Goal: Task Accomplishment & Management: Use online tool/utility

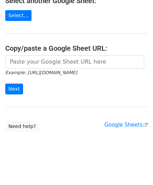
scroll to position [92, 0]
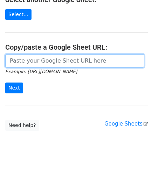
click at [25, 60] on input "url" at bounding box center [74, 60] width 139 height 13
paste input "[URL][DOMAIN_NAME]"
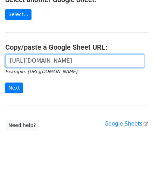
scroll to position [0, 152]
type input "[URL][DOMAIN_NAME]"
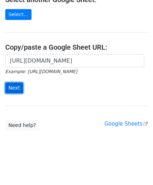
scroll to position [0, 0]
click at [12, 85] on input "Next" at bounding box center [14, 88] width 18 height 11
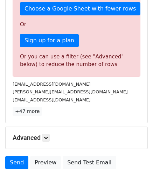
scroll to position [236, 0]
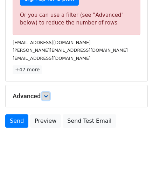
click at [48, 95] on icon at bounding box center [46, 96] width 4 height 4
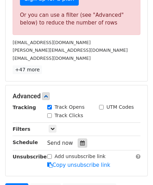
click at [81, 139] on div at bounding box center [82, 143] width 9 height 9
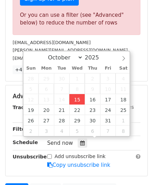
type input "2025-10-15 12:00"
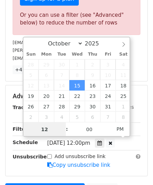
scroll to position [0, 0]
paste input "6"
type input "6"
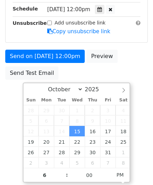
type input "2025-10-15 18:00"
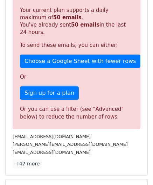
scroll to position [321, 0]
